Goal: Find specific page/section: Find specific page/section

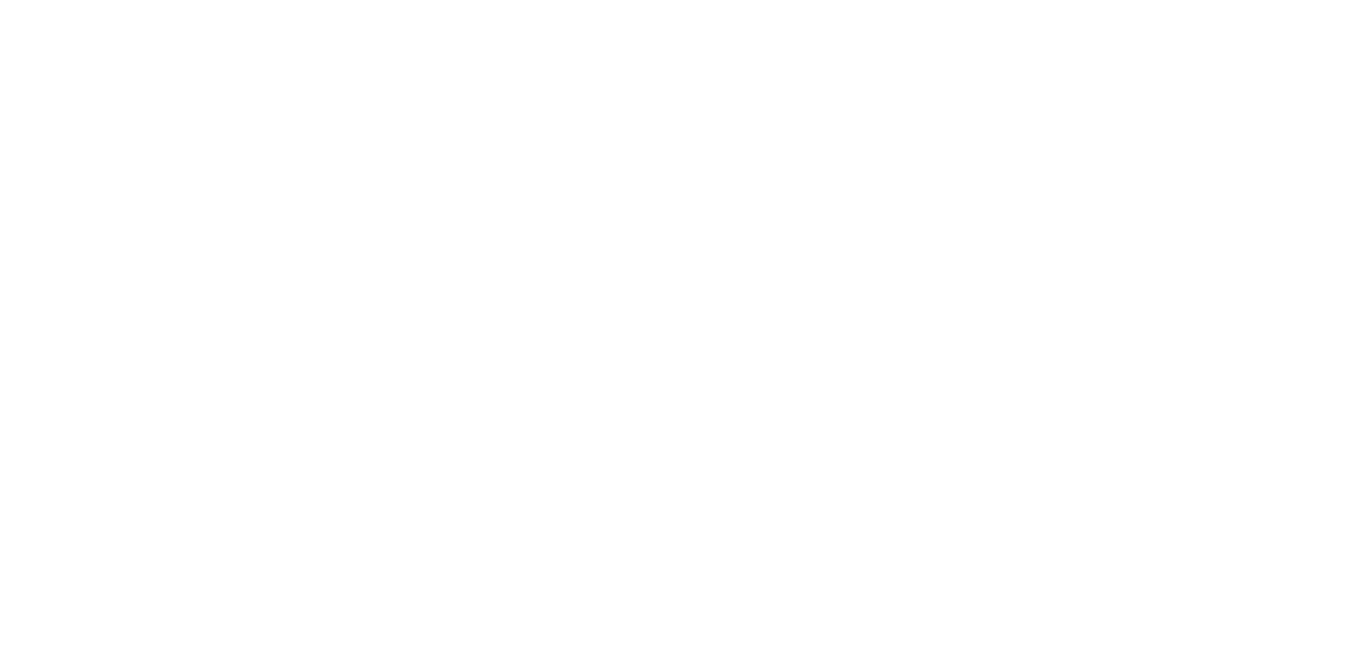
select select
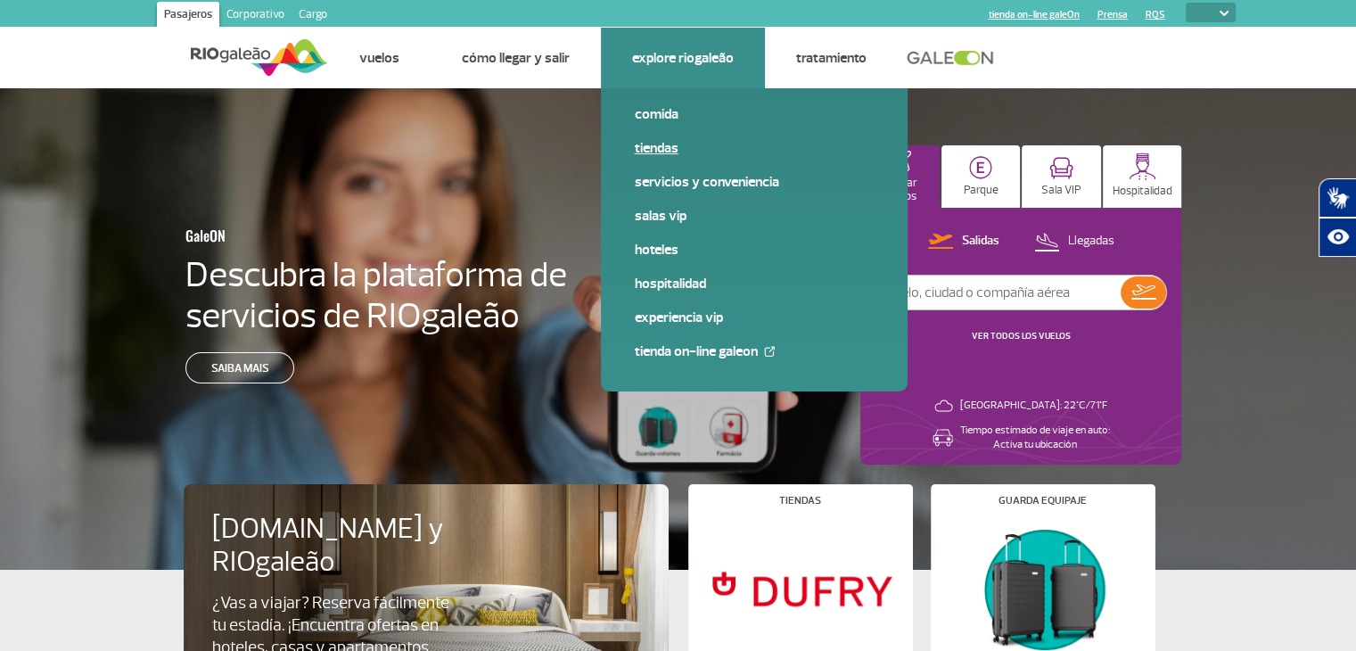
click at [646, 144] on link "Tiendas" at bounding box center [754, 148] width 239 height 20
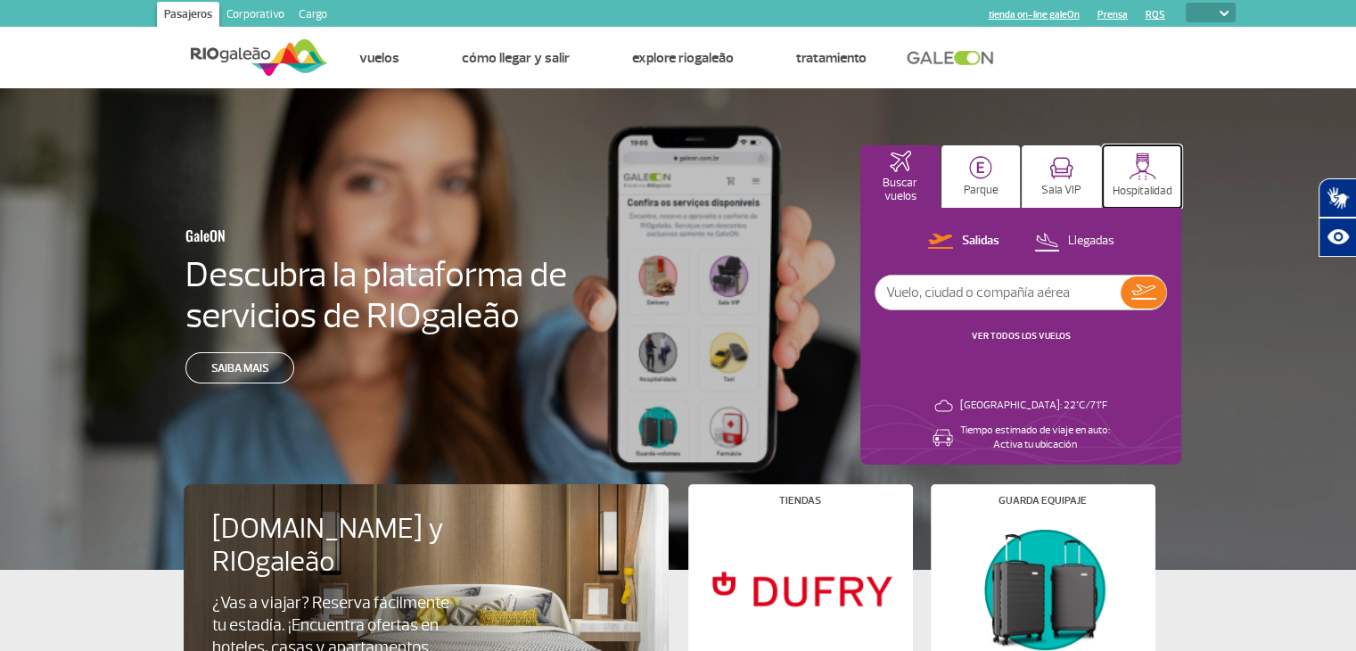
click at [1144, 185] on p "Hospitalidad" at bounding box center [1143, 191] width 60 height 13
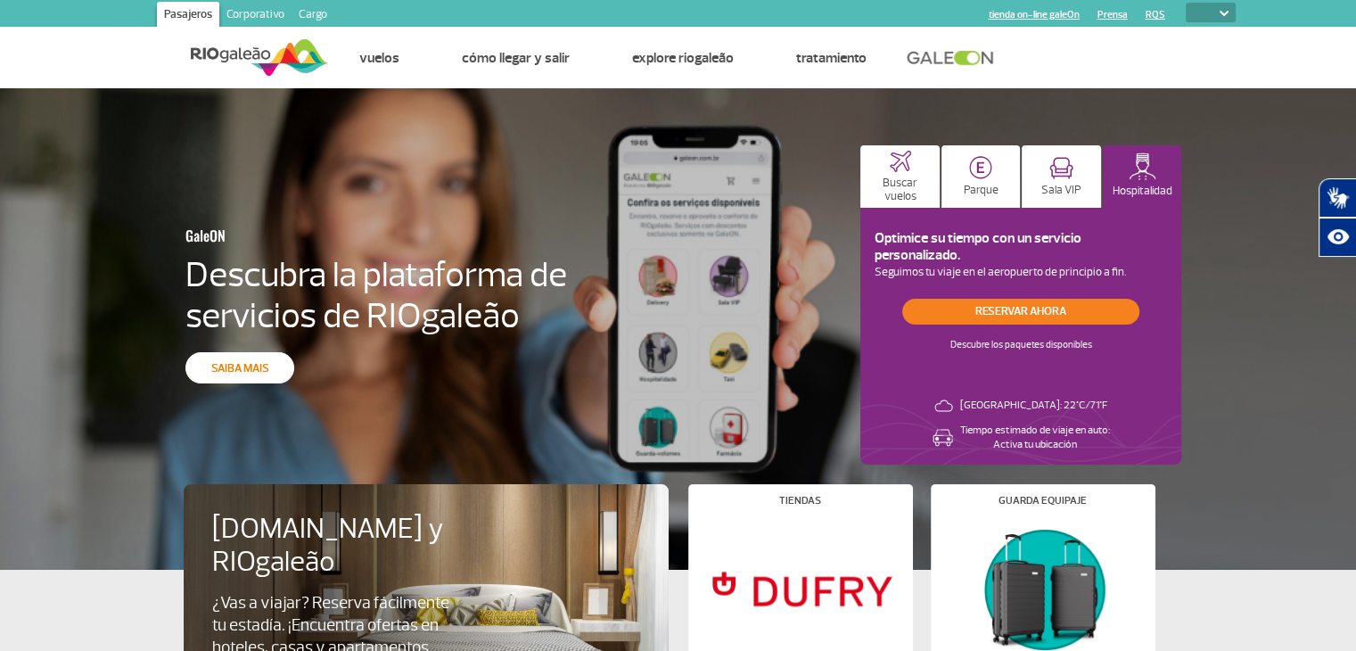
click at [255, 361] on link "Saiba mais" at bounding box center [239, 367] width 109 height 31
click at [253, 10] on link "Corporativo" at bounding box center [255, 16] width 72 height 29
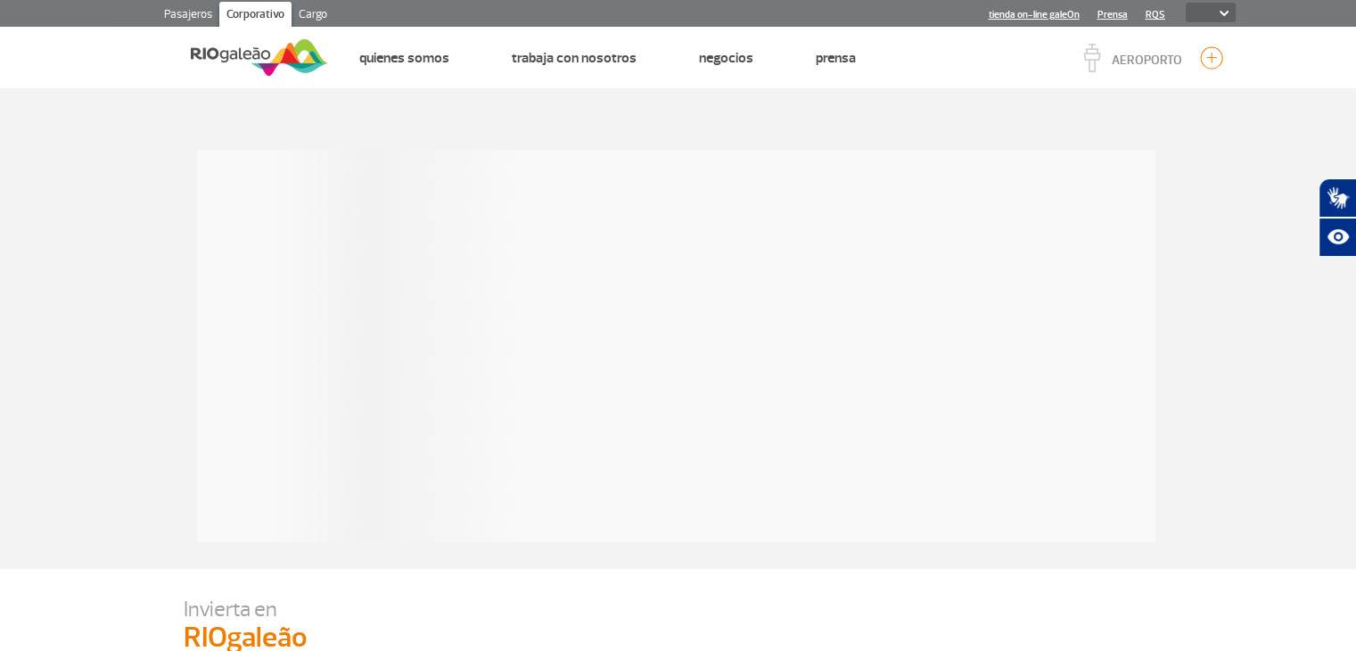
click at [194, 4] on link "Pasajeros" at bounding box center [188, 16] width 62 height 29
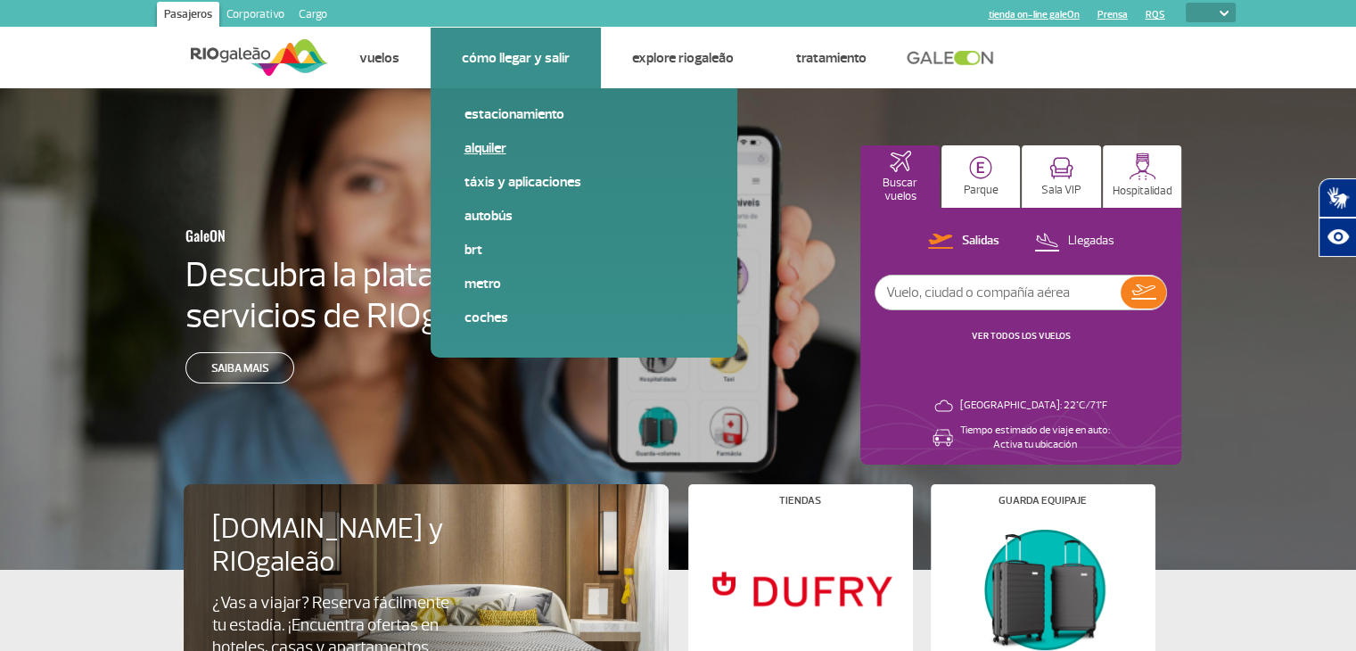
click at [468, 151] on link "Alquiler" at bounding box center [584, 148] width 239 height 20
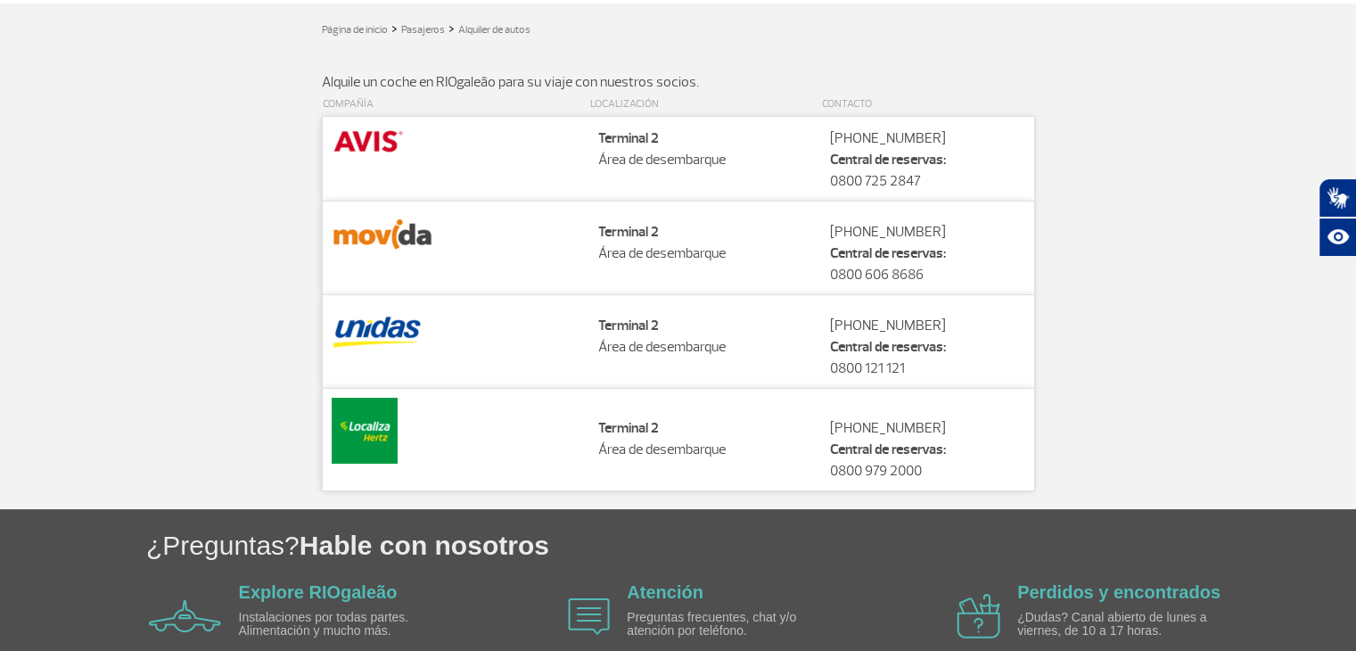
scroll to position [178, 0]
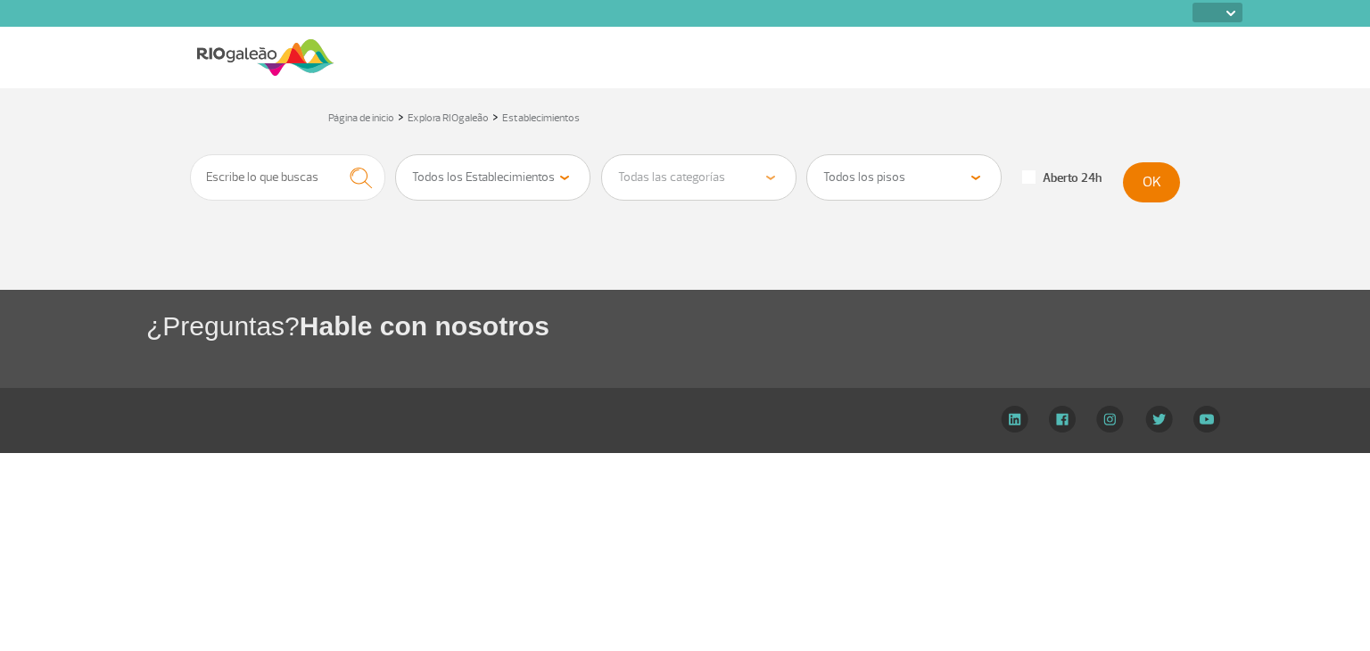
select select
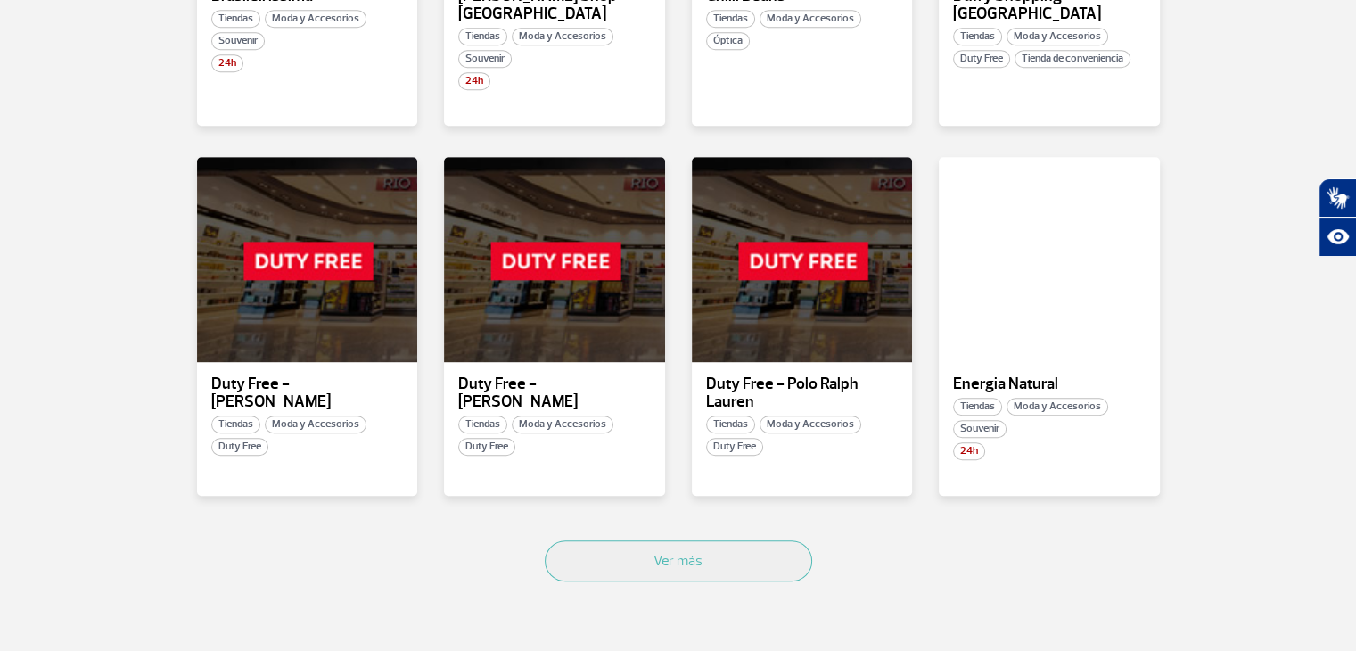
scroll to position [1070, 0]
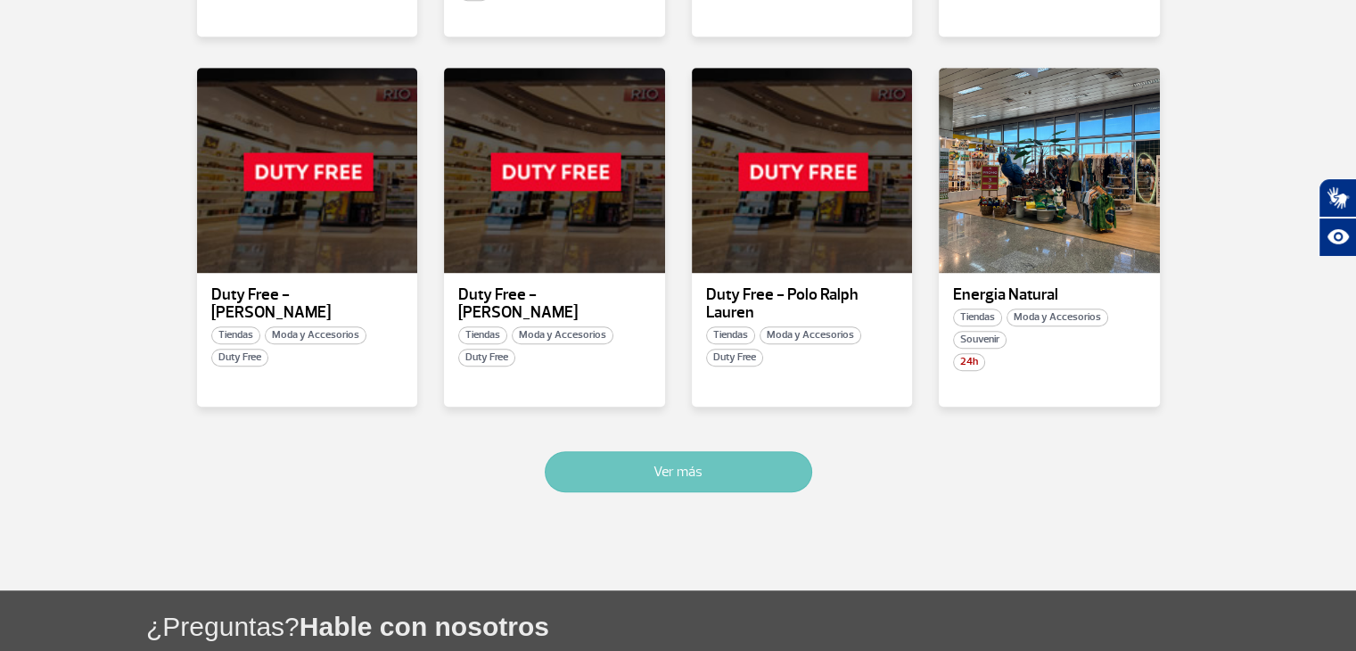
click at [672, 451] on button "Ver más" at bounding box center [679, 471] width 268 height 41
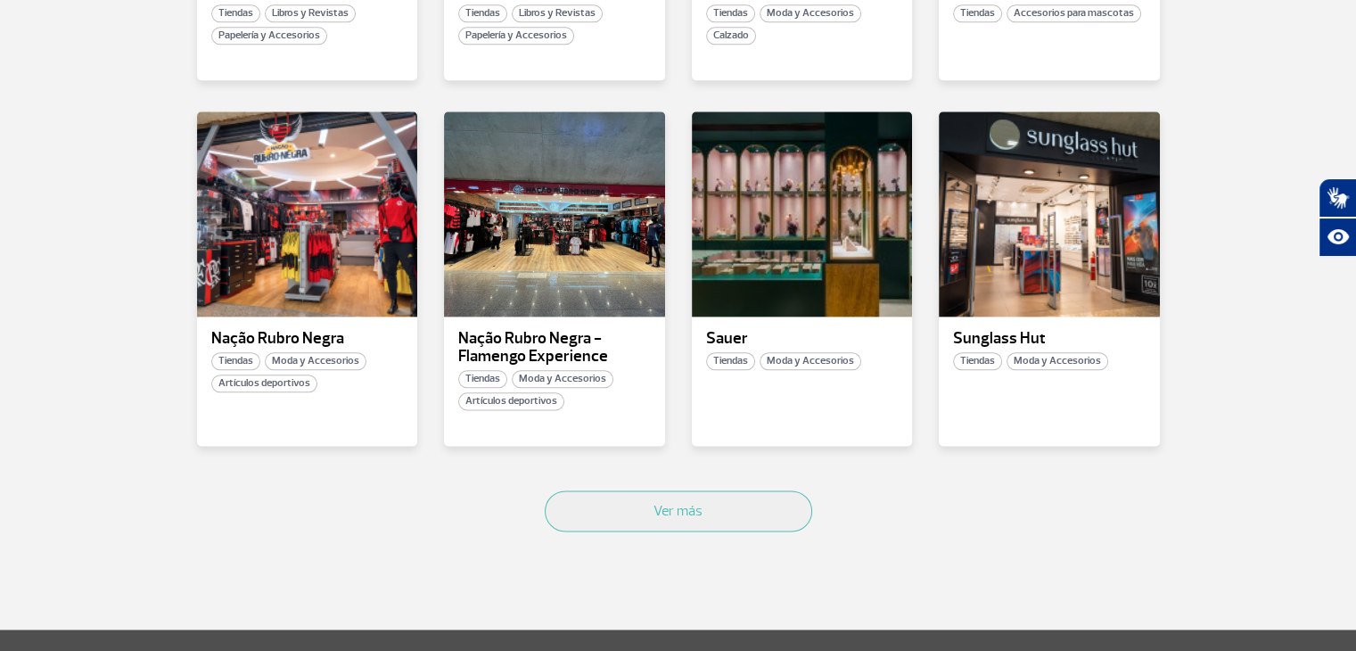
scroll to position [2176, 0]
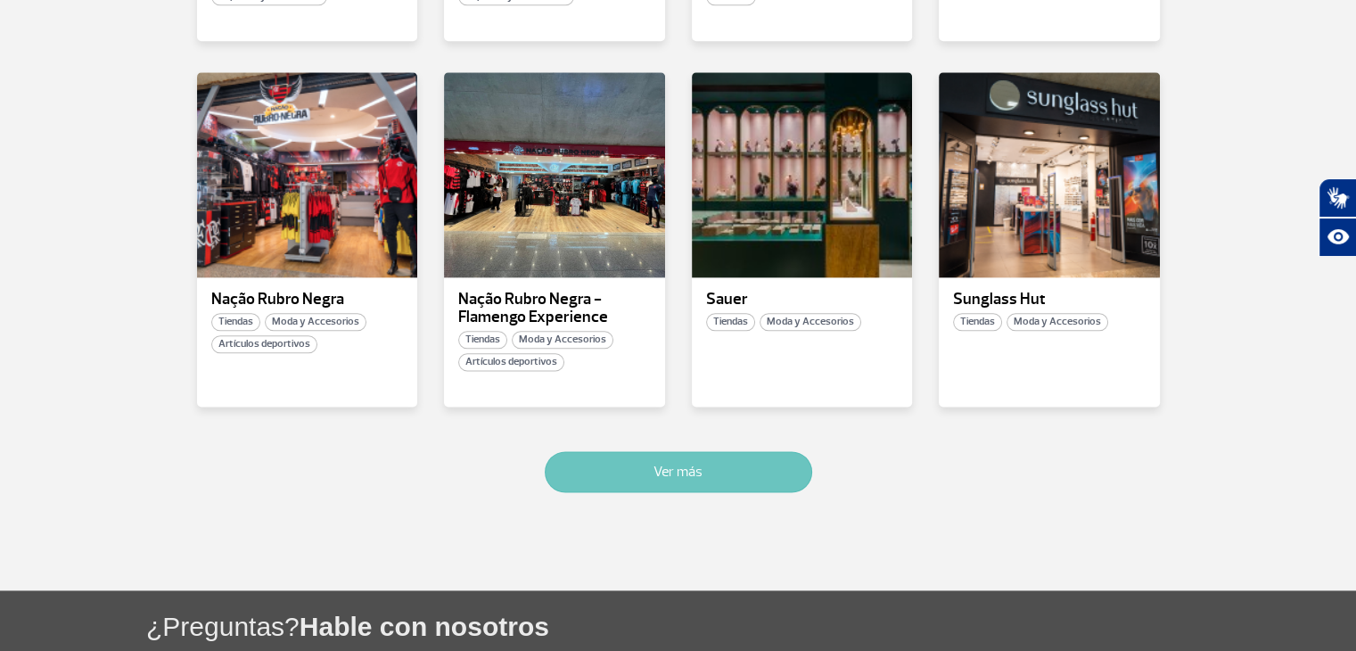
click at [719, 456] on button "Ver más" at bounding box center [679, 471] width 268 height 41
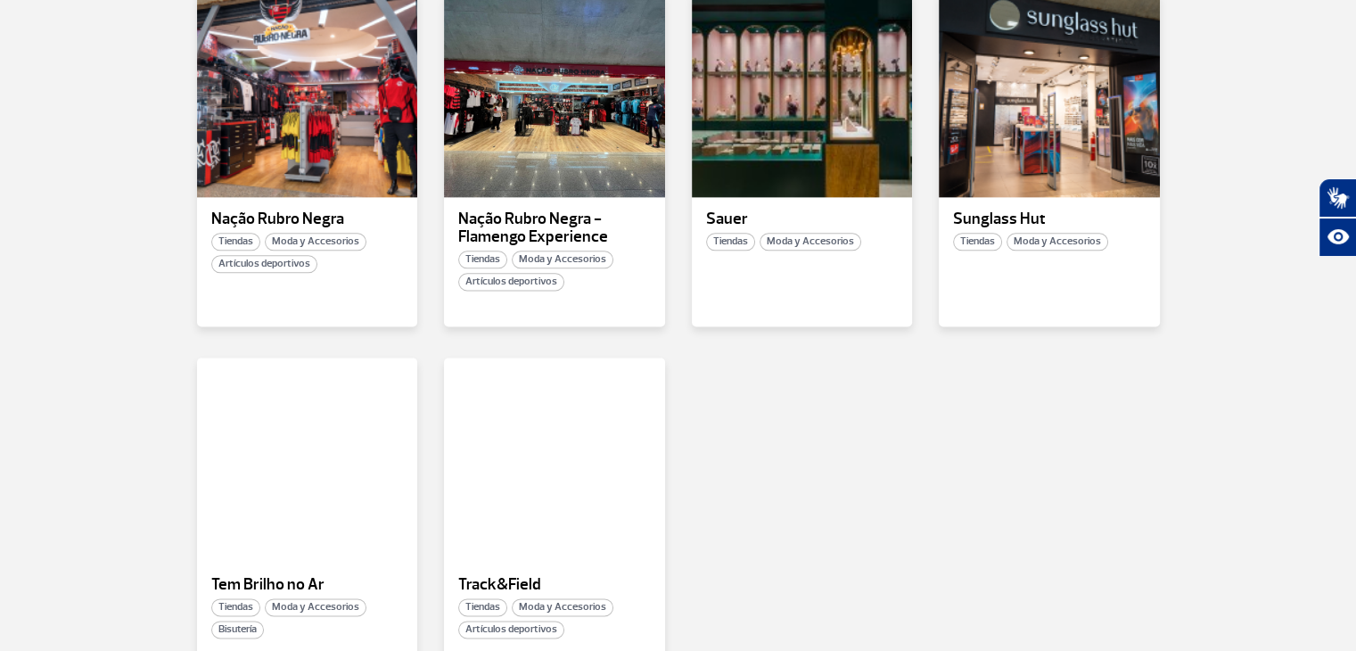
scroll to position [2572, 0]
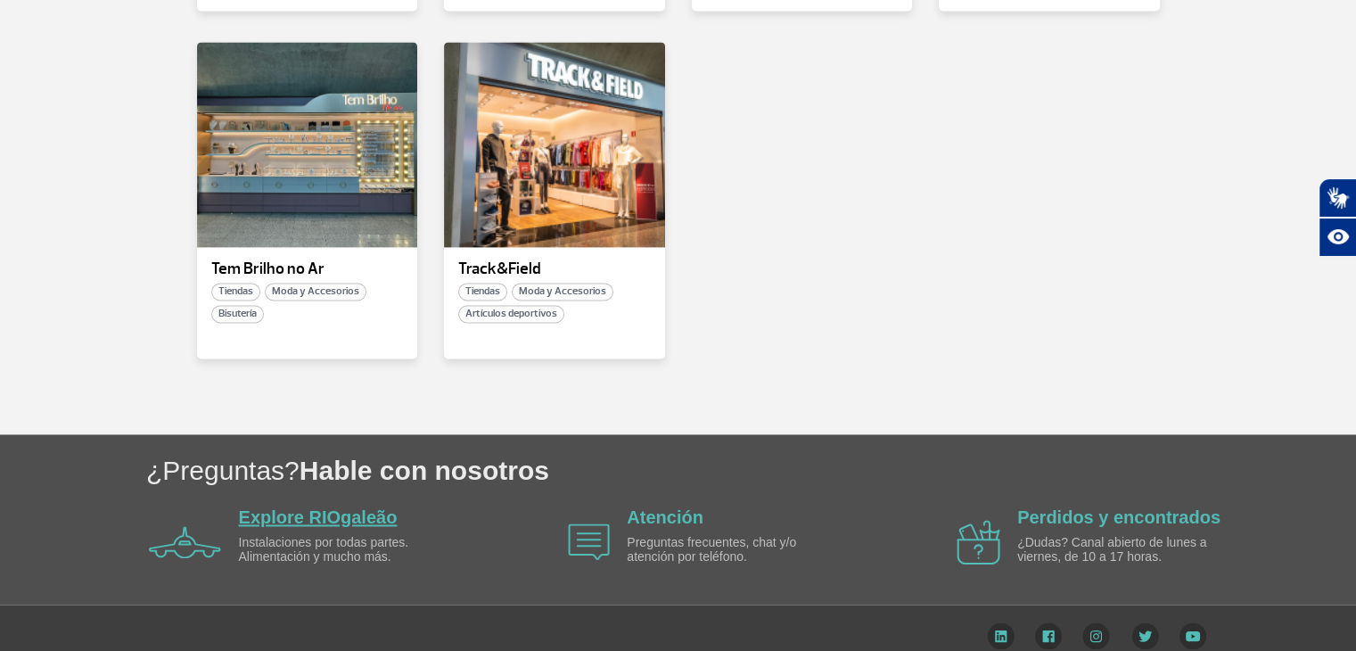
click at [322, 507] on link "Explore RIOgaleão" at bounding box center [318, 517] width 159 height 20
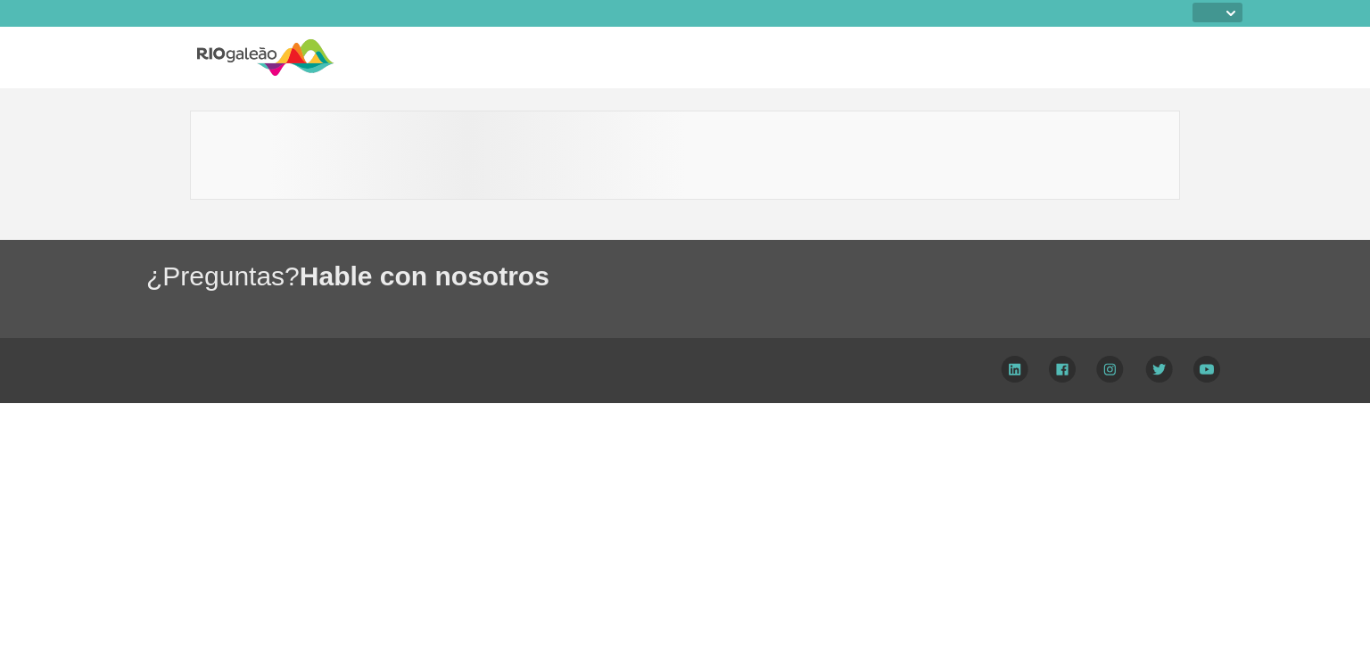
select select
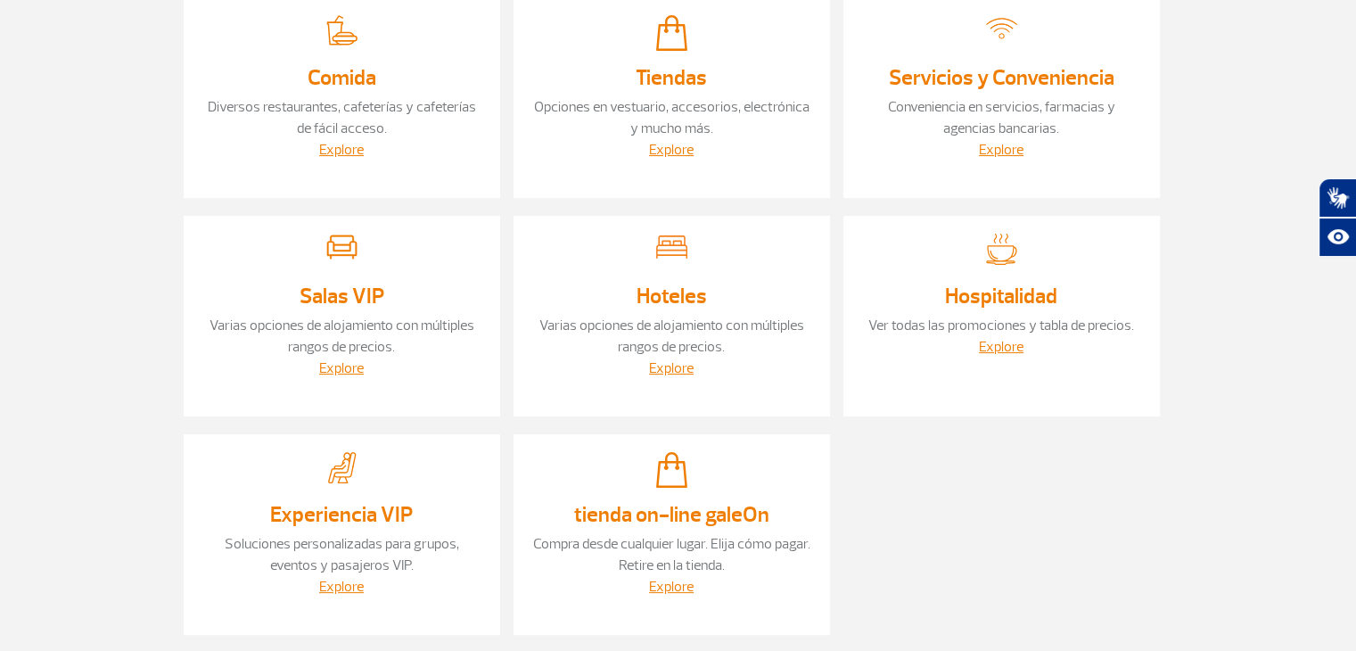
scroll to position [268, 0]
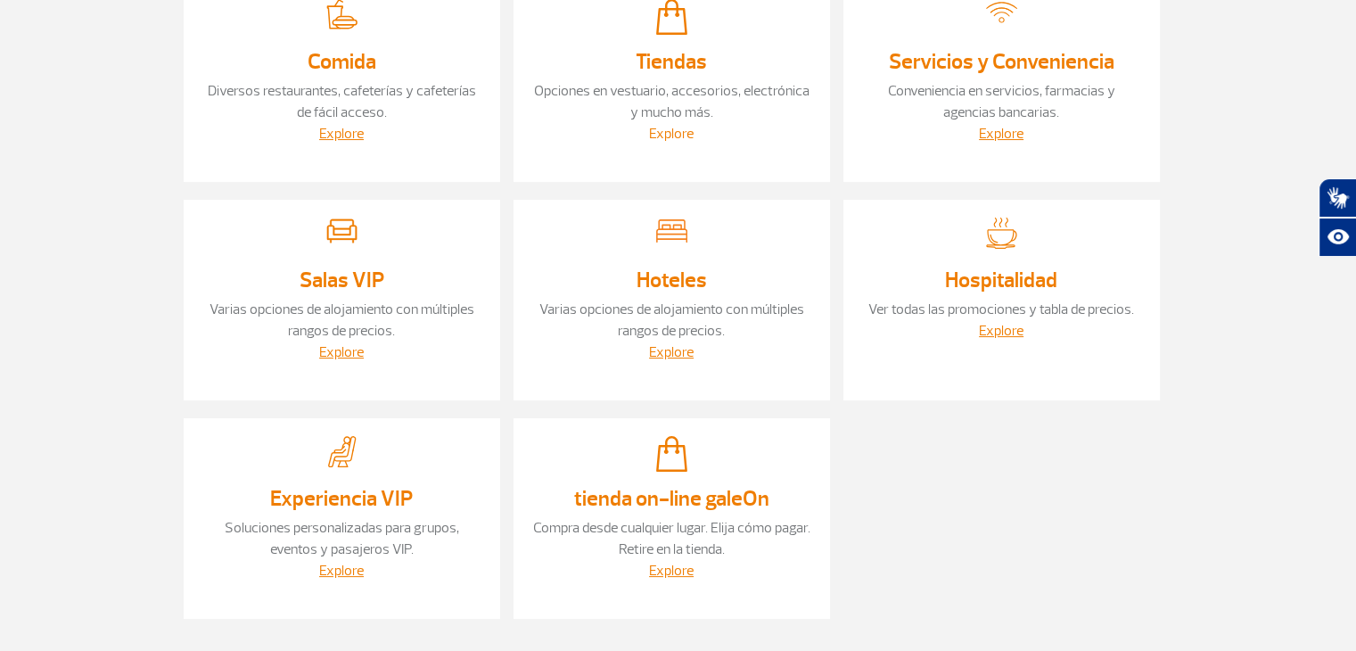
click at [674, 135] on link "Explore" at bounding box center [671, 134] width 45 height 18
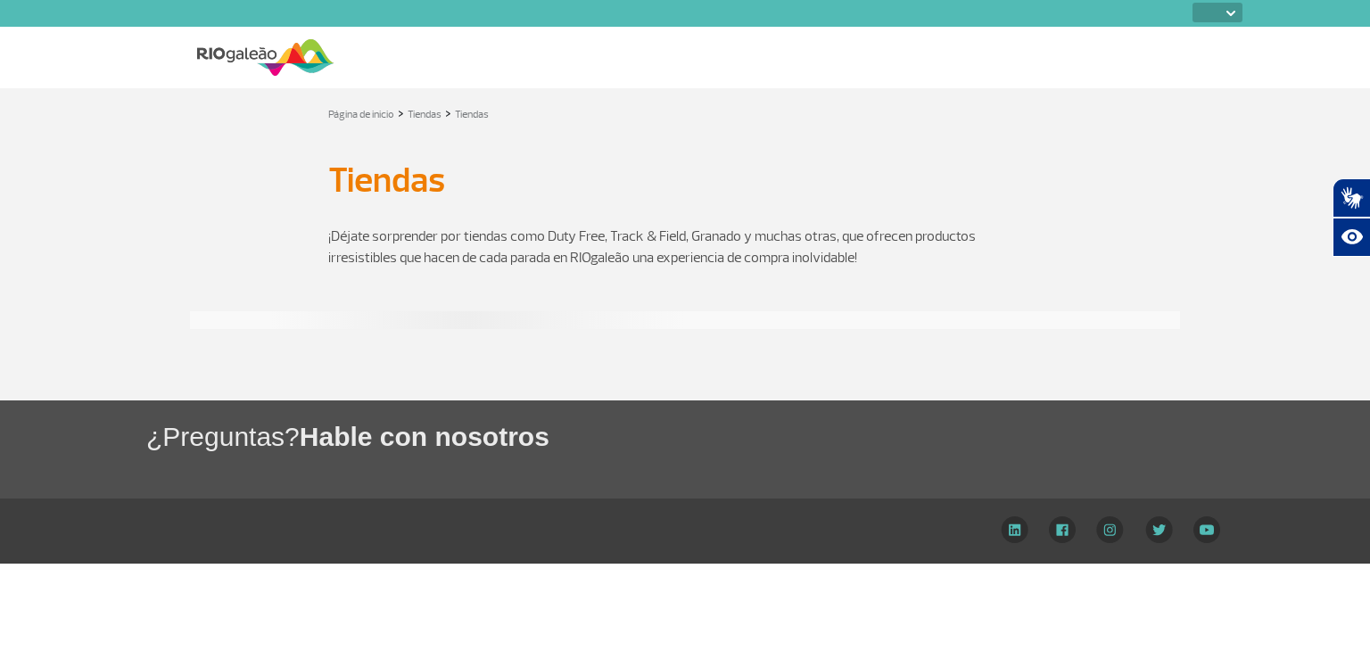
select select
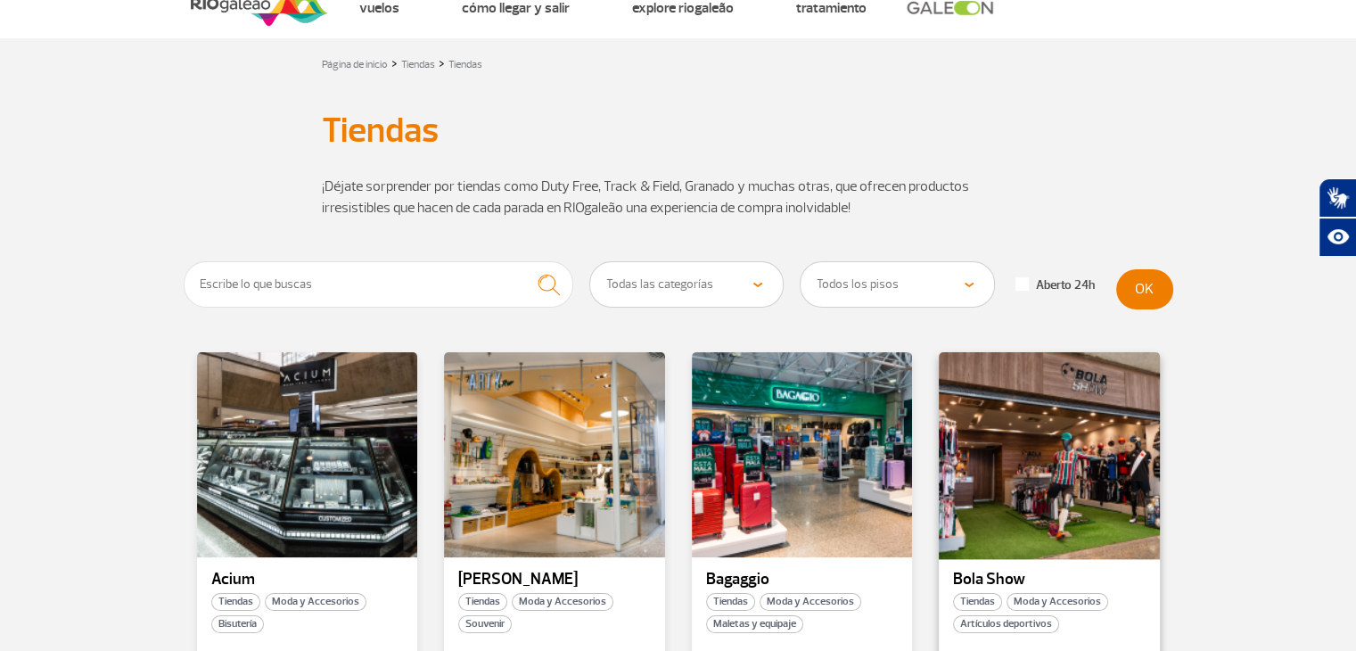
scroll to position [89, 0]
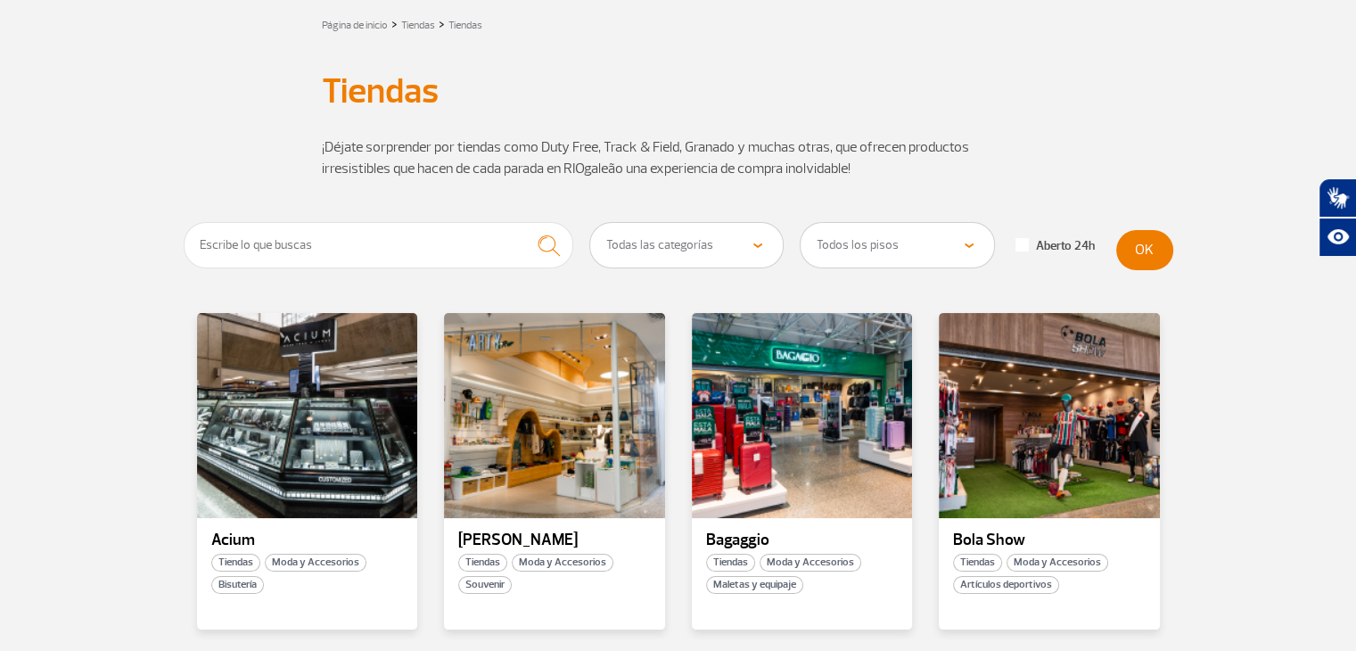
click at [761, 241] on select "Todas las categorías Cosmético y Belleza Electrónica Libros y Revistas Moda y A…" at bounding box center [687, 245] width 194 height 45
click at [1018, 243] on span at bounding box center [1022, 244] width 13 height 13
checkbox input "true"
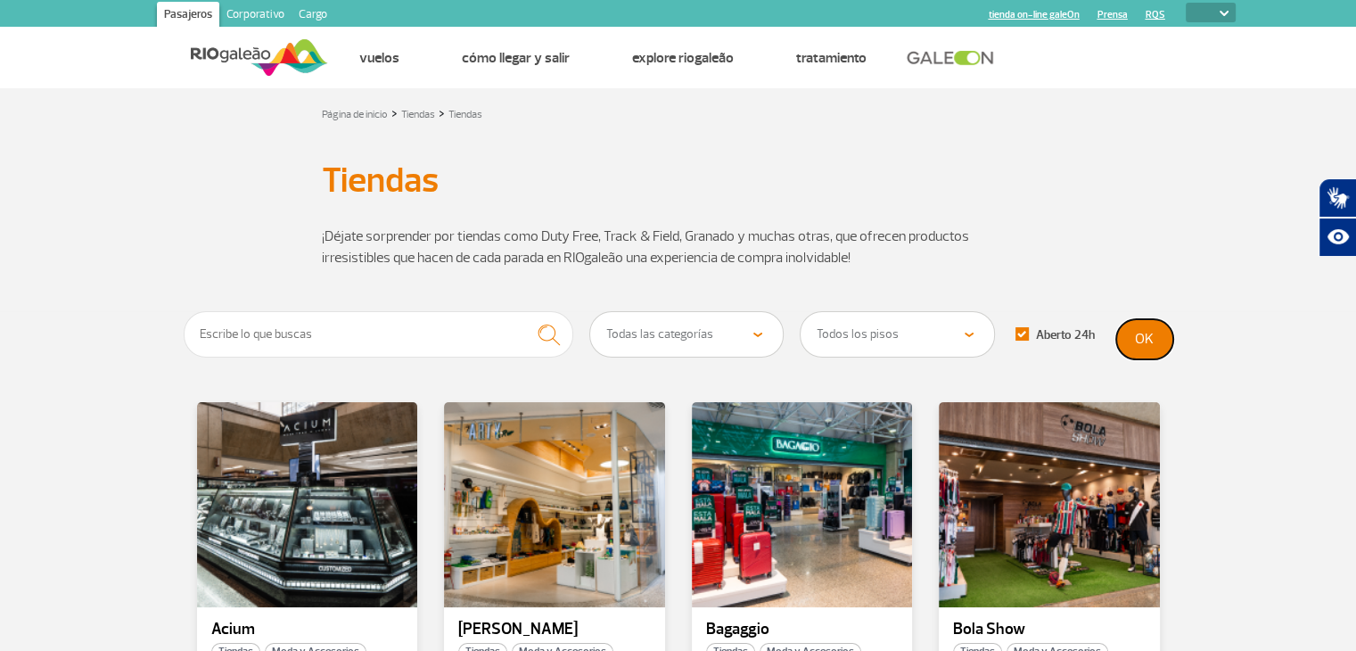
click at [1145, 339] on button "OK" at bounding box center [1145, 339] width 57 height 40
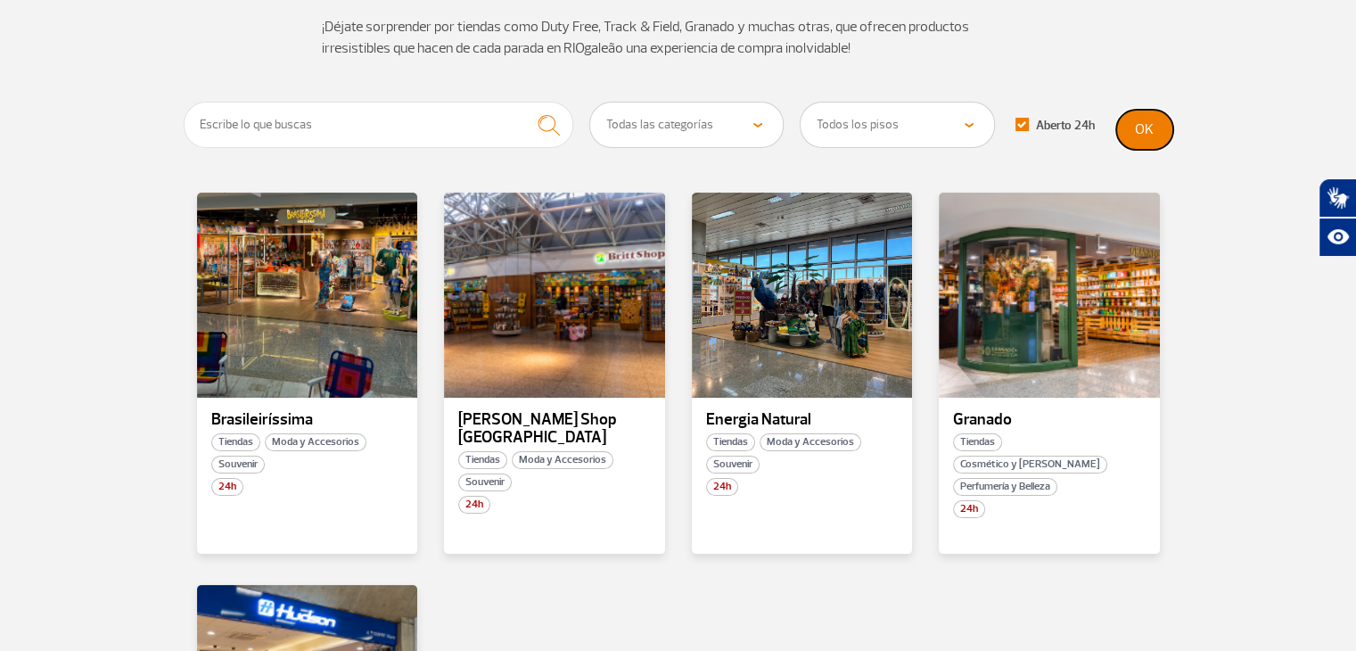
scroll to position [178, 0]
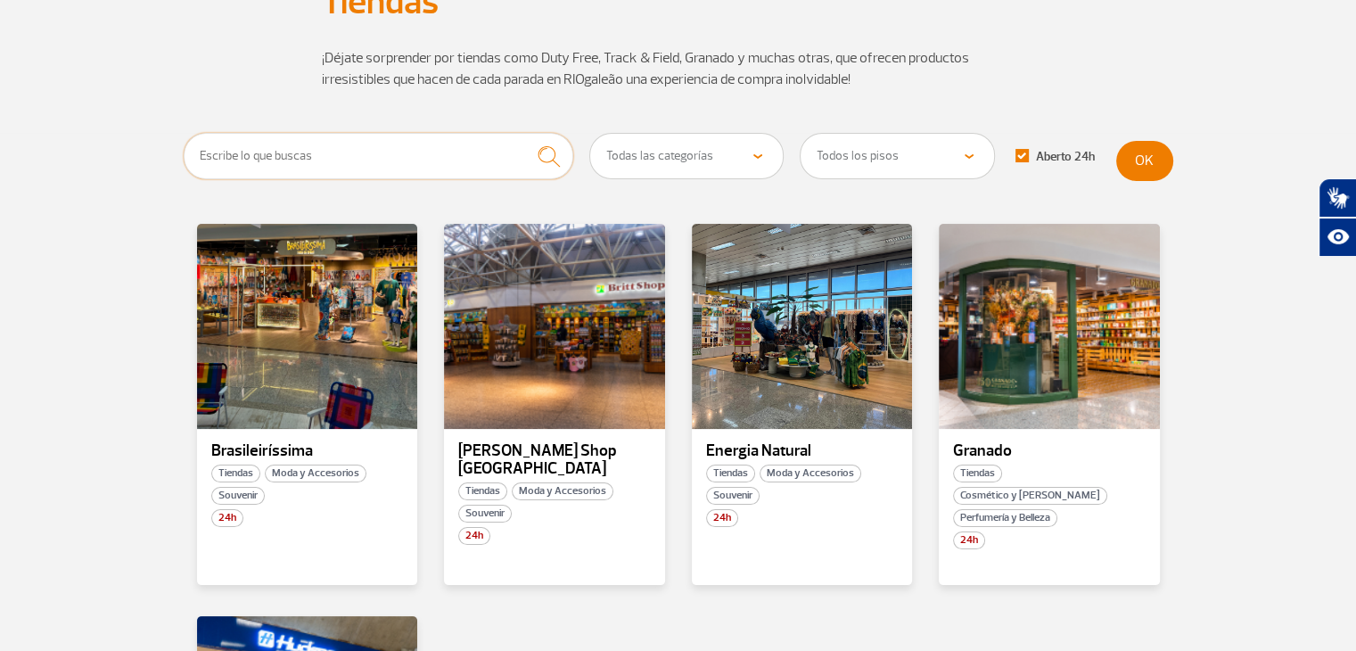
click at [411, 140] on input "text" at bounding box center [379, 156] width 391 height 46
click at [524, 133] on button "submit" at bounding box center [548, 156] width 49 height 47
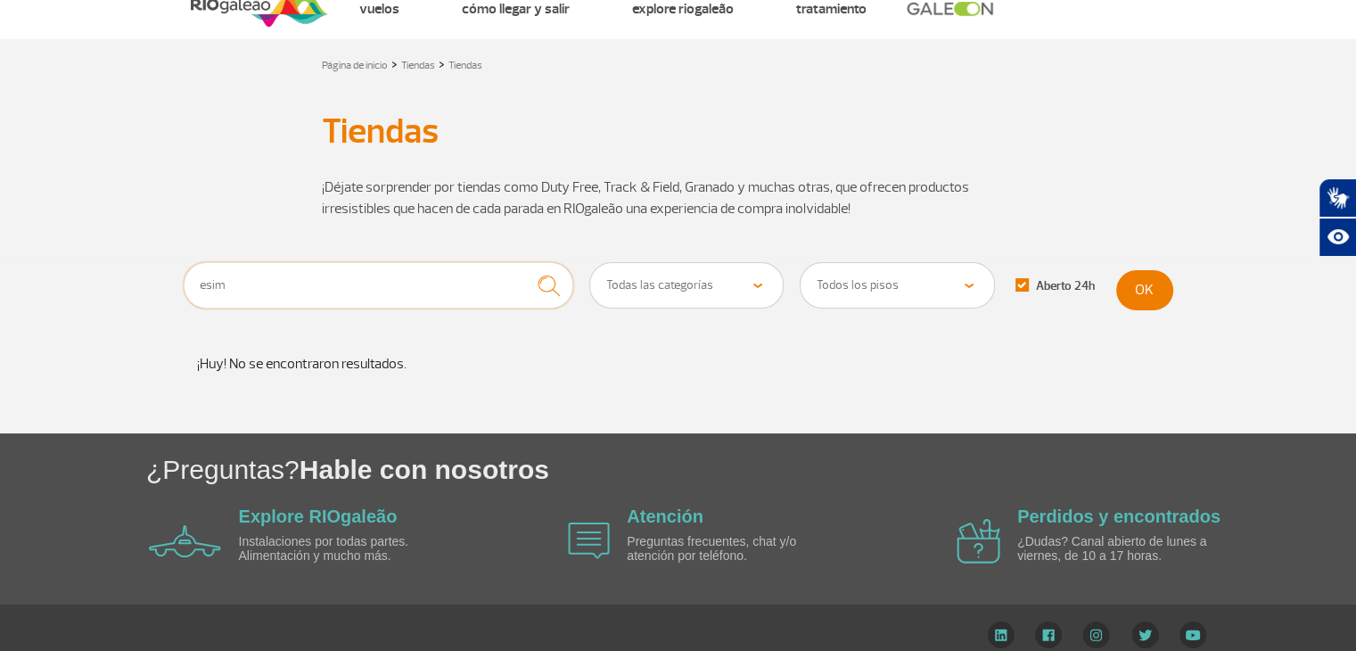
scroll to position [67, 0]
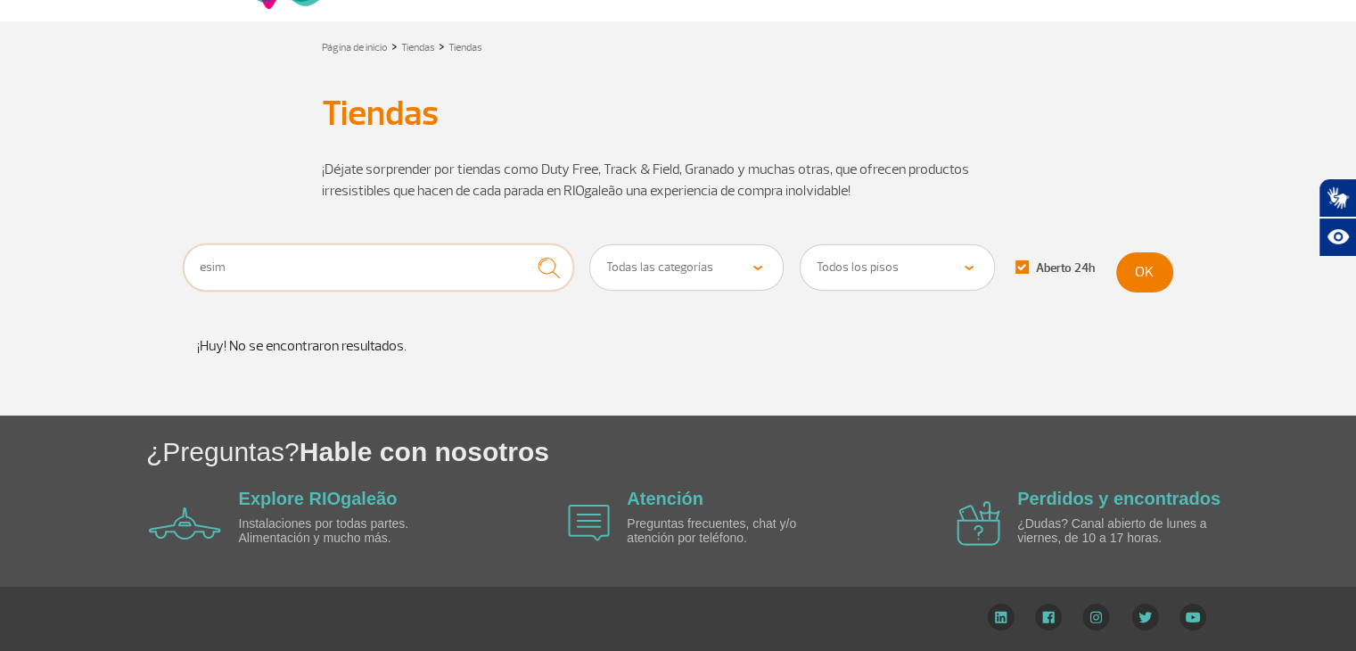
click at [210, 265] on input "esim" at bounding box center [379, 267] width 391 height 46
click at [202, 265] on input "esim" at bounding box center [379, 267] width 391 height 46
click at [203, 265] on input "esim" at bounding box center [379, 267] width 391 height 46
type input "e sim"
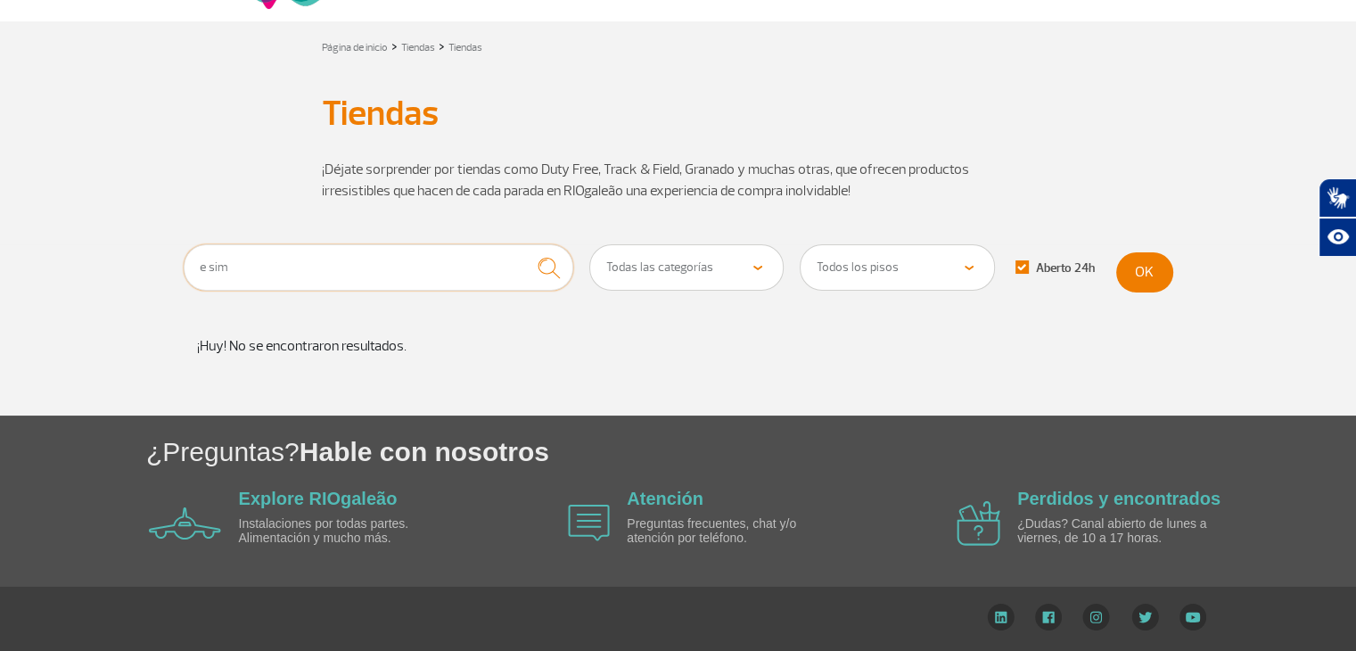
click at [524, 244] on button "submit" at bounding box center [548, 267] width 49 height 47
click at [749, 268] on select "Todas las categorías Cosmético y Belleza Electrónica Libros y Revistas Moda y A…" at bounding box center [687, 267] width 194 height 45
select select "344"
click at [590, 245] on select "Todas las categorías Cosmético y Belleza Electrónica Libros y Revistas Moda y A…" at bounding box center [687, 267] width 194 height 45
click at [970, 271] on select "Todos los pisos Área Pública (antes [PERSON_NAME][MEDICAL_DATA] X) Desembarque …" at bounding box center [898, 267] width 194 height 45
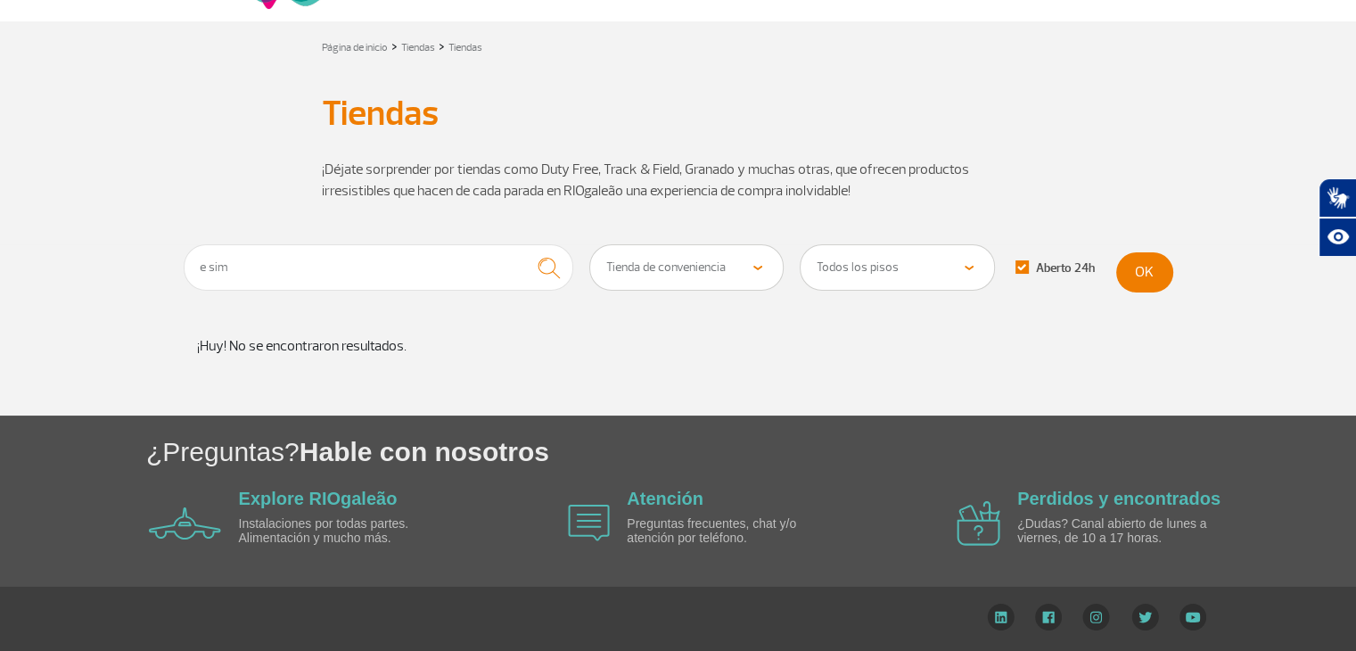
select select "84"
click at [801, 245] on select "Todos los pisos Área Pública (antes [PERSON_NAME][MEDICAL_DATA] X) Desembarque …" at bounding box center [898, 267] width 194 height 45
click at [1138, 266] on button "OK" at bounding box center [1145, 272] width 57 height 40
click at [318, 238] on div "¡Déjate sorprender por tiendas como Duty Free, Track & Field, Granado y muchas …" at bounding box center [679, 190] width 990 height 107
click at [317, 258] on input "e sim" at bounding box center [379, 267] width 391 height 46
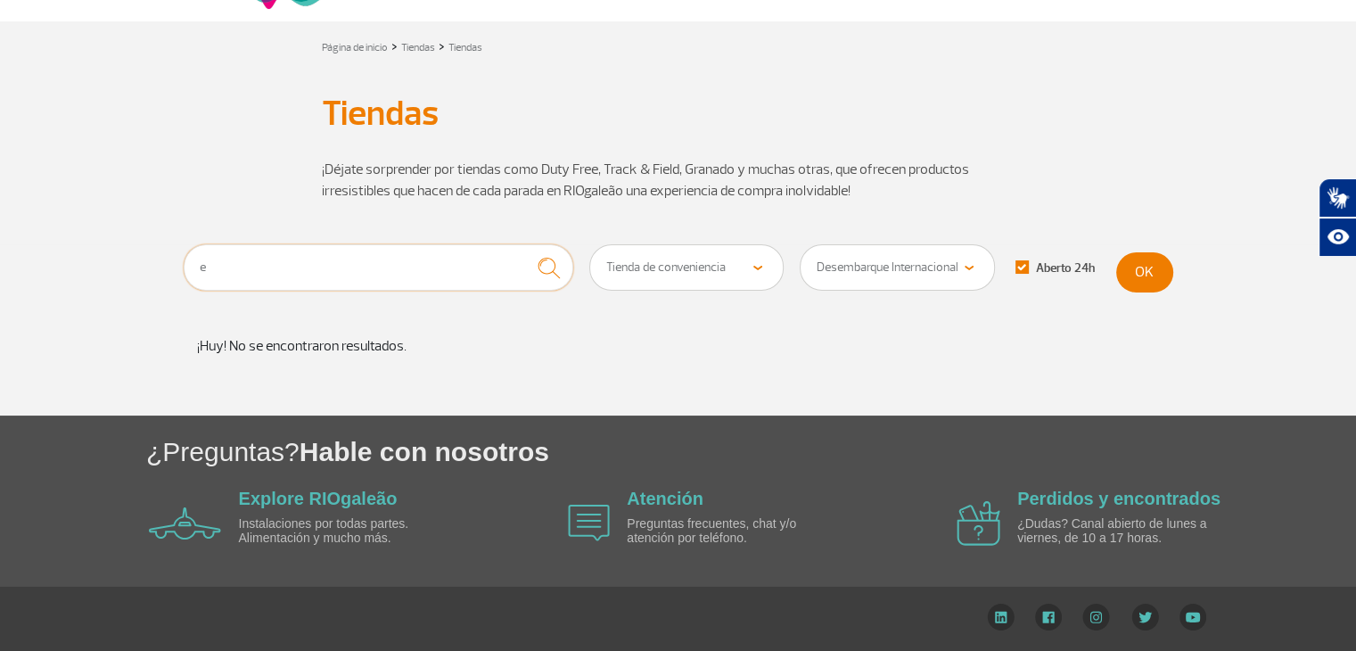
type input "e"
click at [757, 269] on select "Todas las categorías Cosmético y Belleza Electrónica Libros y Revistas Moda y A…" at bounding box center [687, 267] width 194 height 45
click at [1158, 272] on button "OK" at bounding box center [1145, 272] width 57 height 40
click at [753, 261] on select "Todas las categorías Cosmético y Belleza Electrónica Libros y Revistas Moda y A…" at bounding box center [687, 267] width 194 height 45
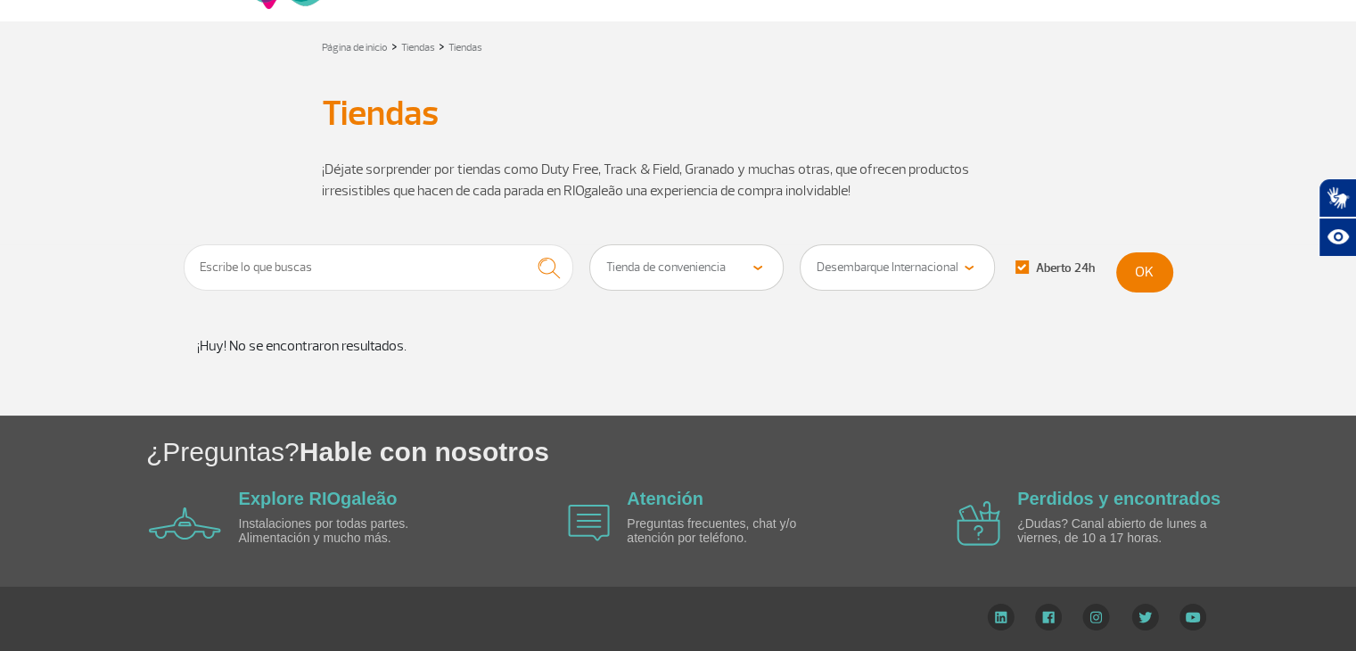
select select
click at [590, 245] on select "Todas las categorías Cosmético y Belleza Electrónica Libros y Revistas Moda y A…" at bounding box center [687, 267] width 194 height 45
click at [1151, 268] on button "OK" at bounding box center [1145, 272] width 57 height 40
click at [1036, 278] on div "Aberto 24h" at bounding box center [1045, 271] width 100 height 23
drag, startPoint x: 1027, startPoint y: 266, endPoint x: 1117, endPoint y: 272, distance: 89.4
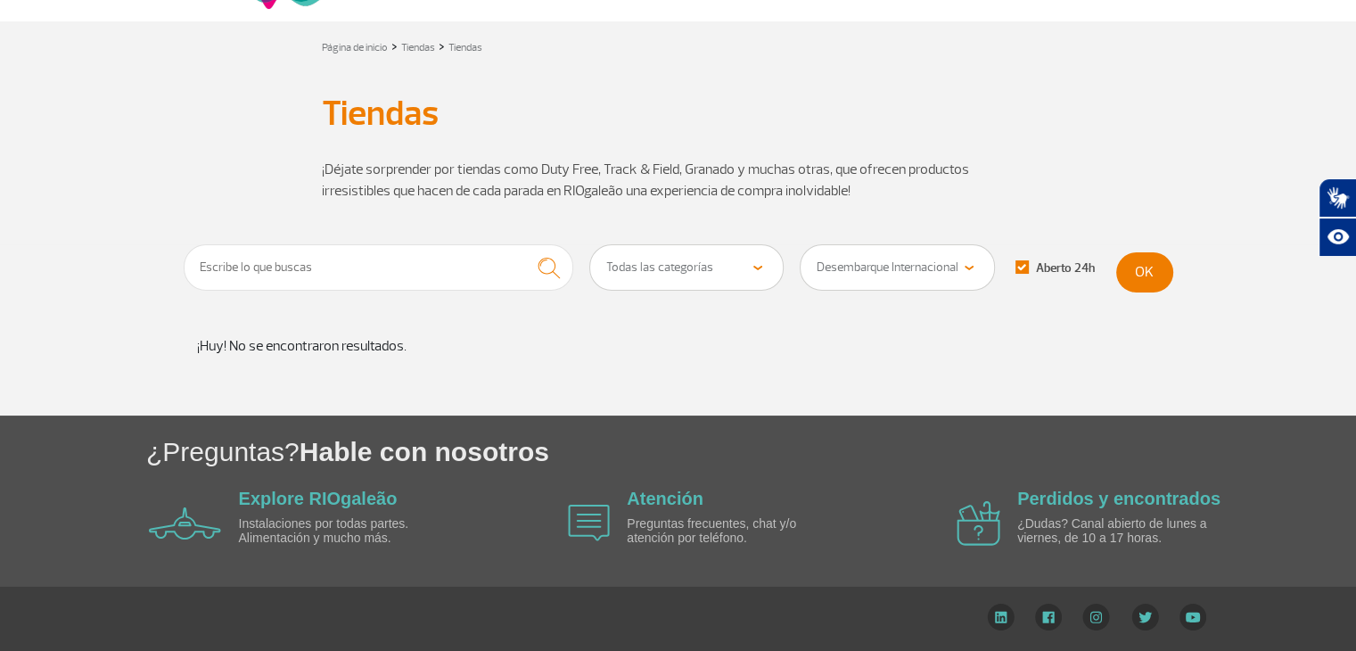
click at [1032, 266] on label "Aberto 24h" at bounding box center [1055, 268] width 79 height 16
click at [1131, 272] on button "OK" at bounding box center [1145, 272] width 57 height 40
click at [1024, 264] on span at bounding box center [1022, 266] width 13 height 13
checkbox input "false"
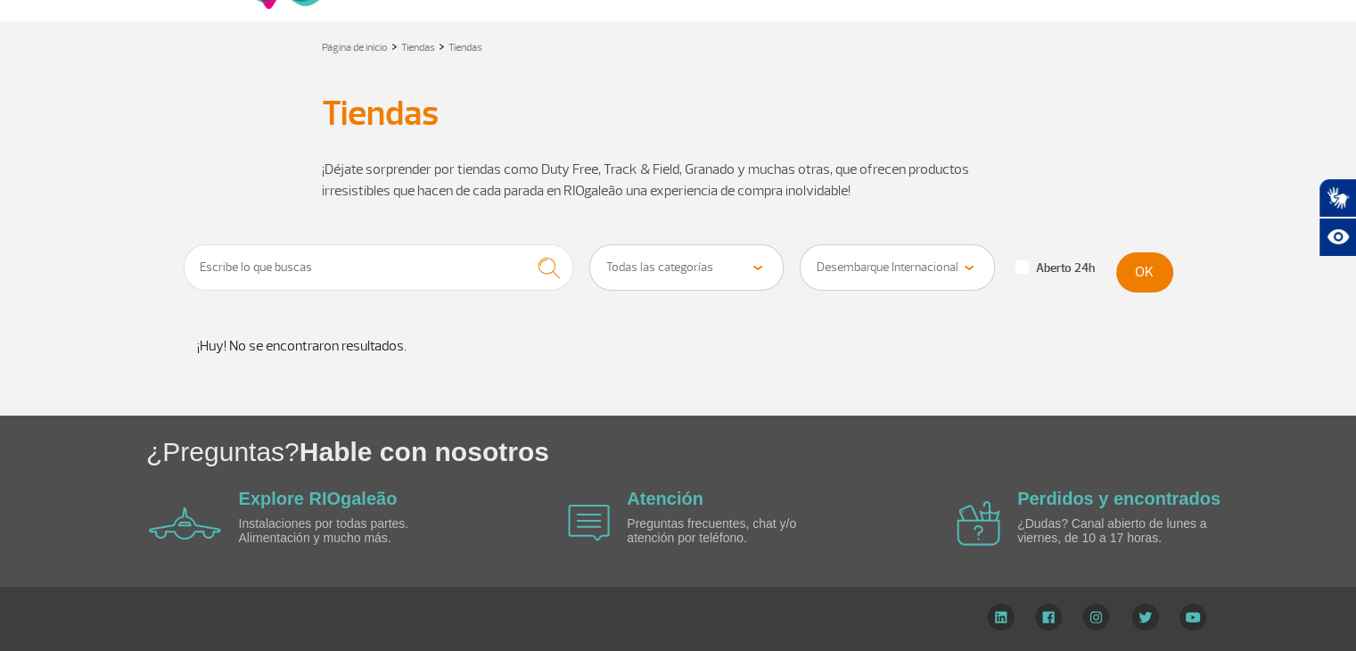
scroll to position [0, 0]
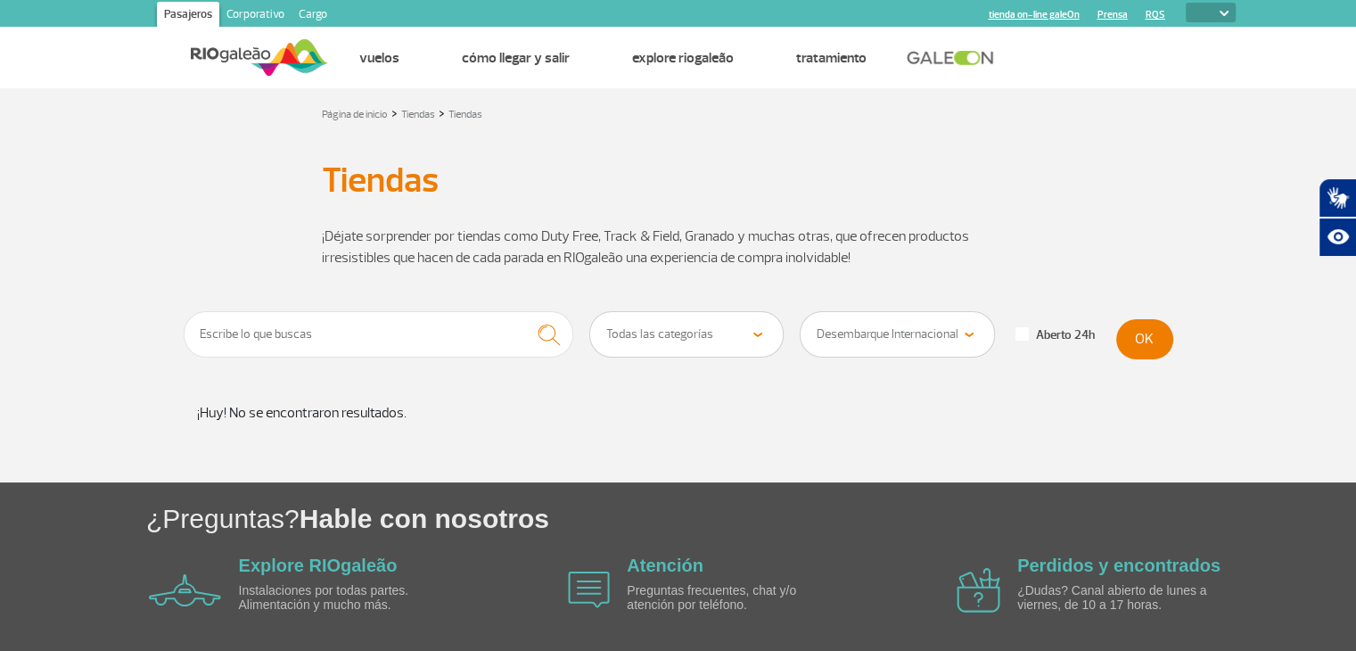
click at [1199, 347] on section "Todas las categorías Cosmético y Belleza Electrónica Libros y Revistas Moda y A…" at bounding box center [678, 396] width 1356 height 171
click at [1149, 332] on button "OK" at bounding box center [1145, 339] width 57 height 40
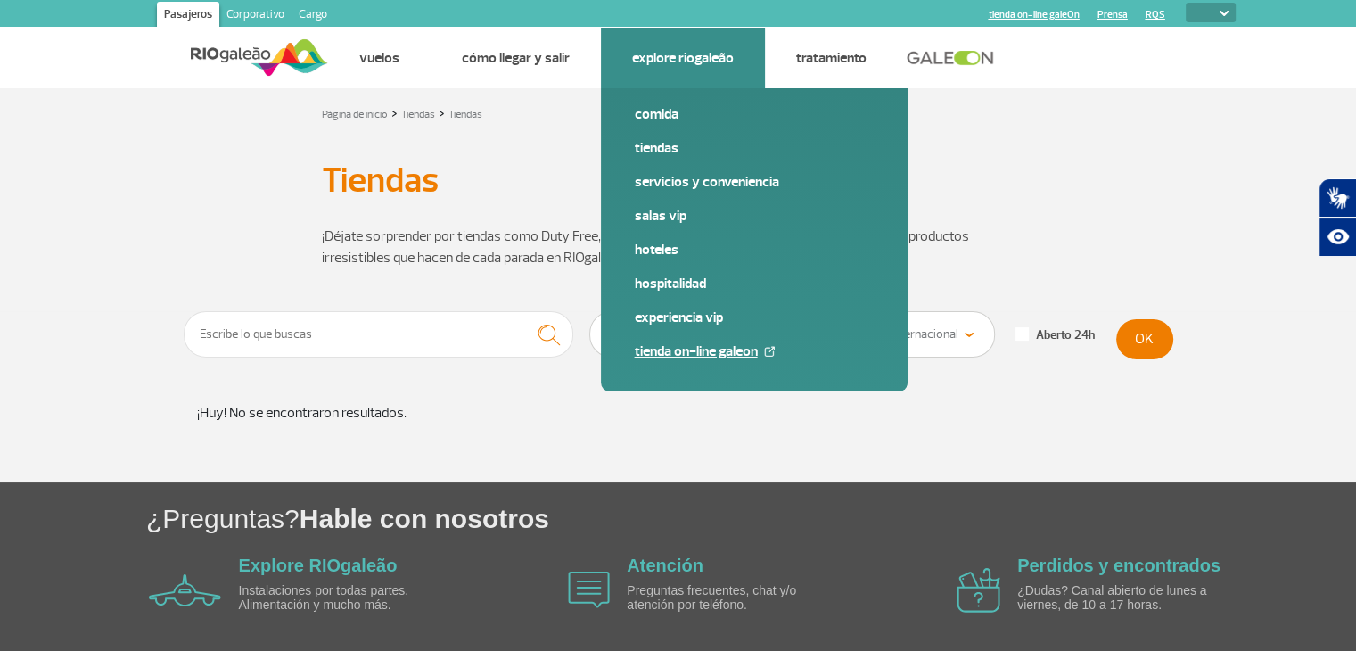
click at [687, 350] on link "tienda on-line galeOn" at bounding box center [754, 352] width 239 height 20
